Goal: Submit feedback/report problem

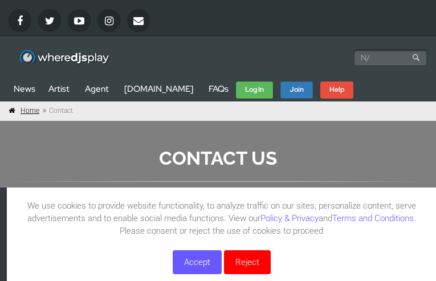
type input "N/A"
type input "[PERSON_NAME]"
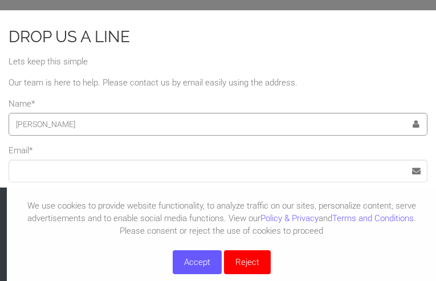
type input "[PERSON_NAME]"
type input "Possible typo noticed"
type input "[EMAIL_ADDRESS][DOMAIN_NAME]"
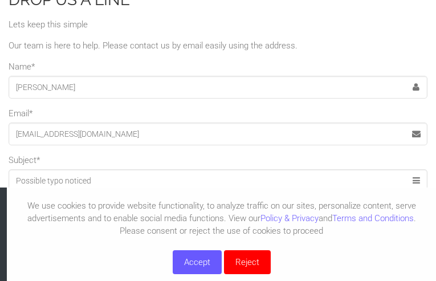
type textarea "Quick heads-up: "Rap" might need a spelling fix. I've often verified these easi…"
